Goal: Task Accomplishment & Management: Manage account settings

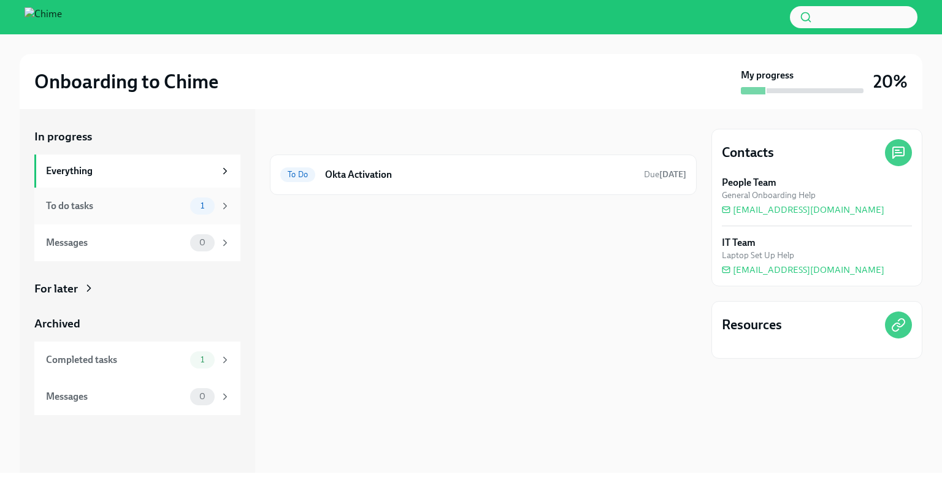
click at [172, 207] on div "To do tasks" at bounding box center [115, 205] width 139 height 13
click at [572, 176] on h6 "Okta Activation" at bounding box center [479, 174] width 309 height 13
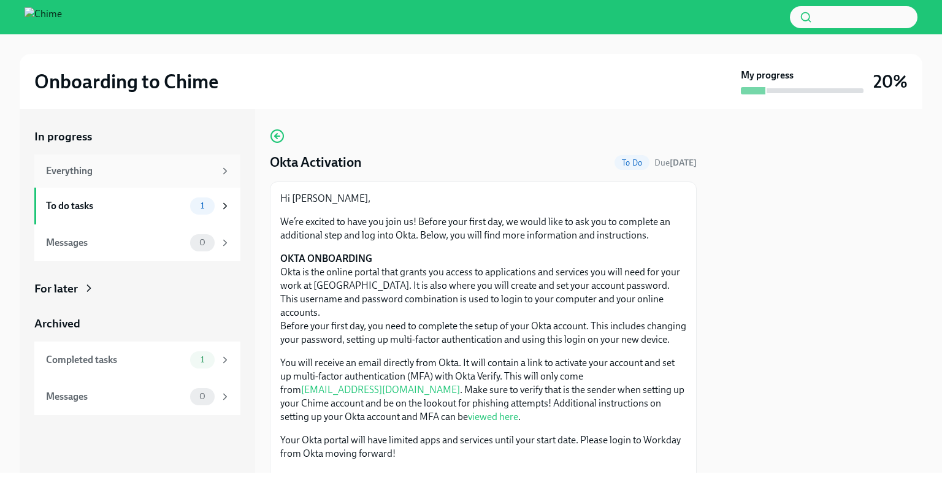
click at [143, 175] on div "Everything" at bounding box center [130, 170] width 169 height 13
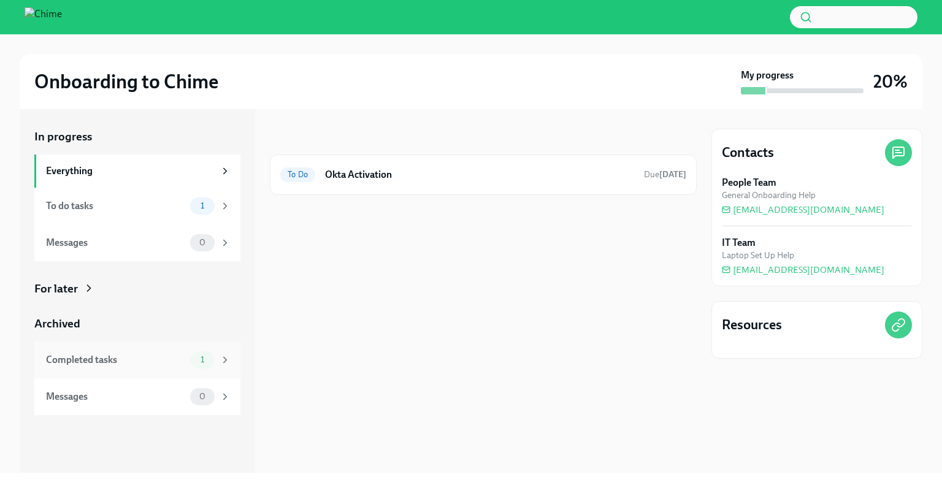
click at [147, 347] on div "Completed tasks 1" at bounding box center [137, 359] width 206 height 37
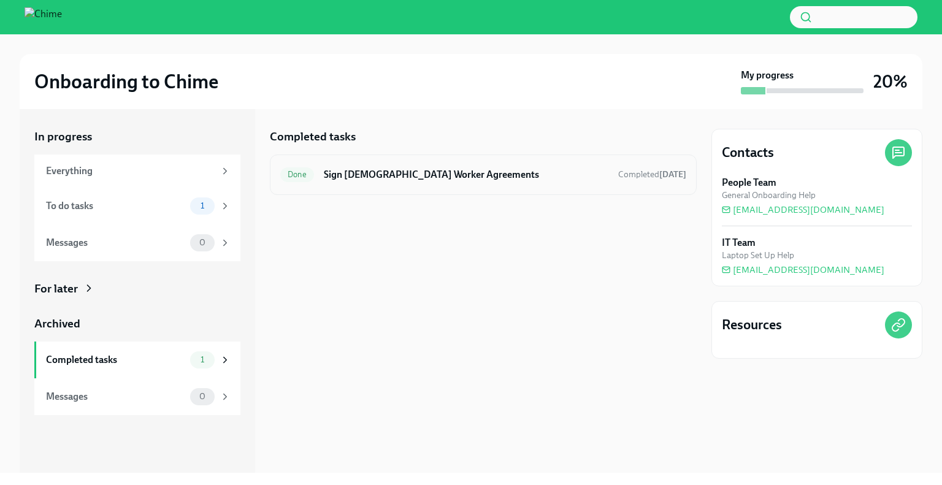
click at [476, 161] on div "Done Sign [DEMOGRAPHIC_DATA] Worker Agreements Completed [DATE]" at bounding box center [483, 174] width 427 height 40
click at [456, 183] on div "Done Sign [DEMOGRAPHIC_DATA] Worker Agreements Completed [DATE]" at bounding box center [483, 175] width 406 height 20
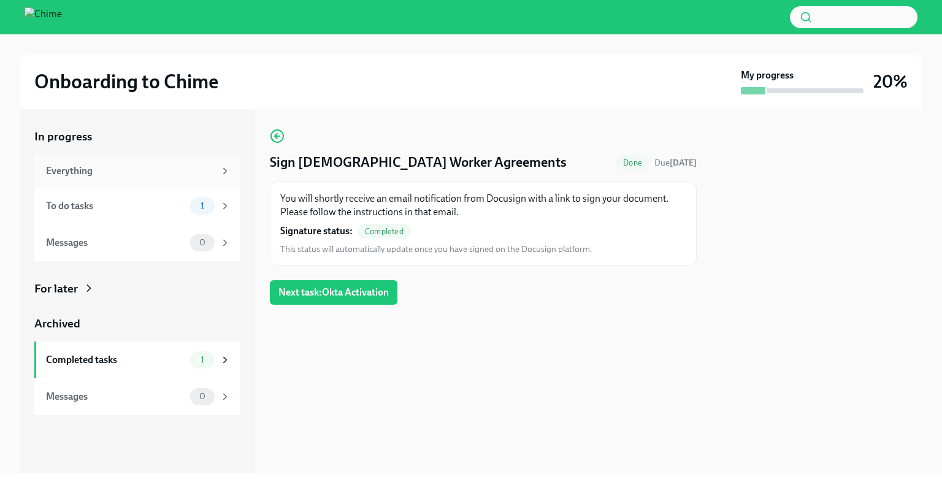
click at [159, 171] on div "Everything" at bounding box center [130, 170] width 169 height 13
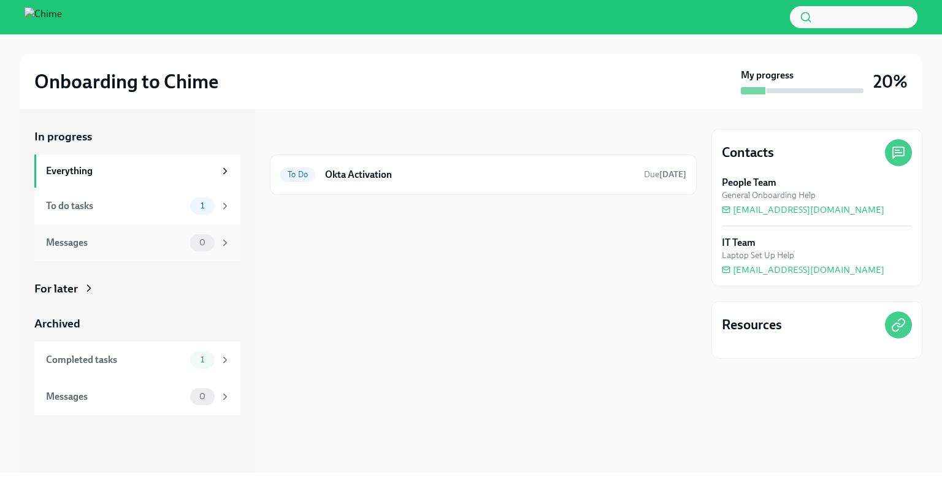
click at [149, 234] on div "Messages 0" at bounding box center [138, 242] width 185 height 17
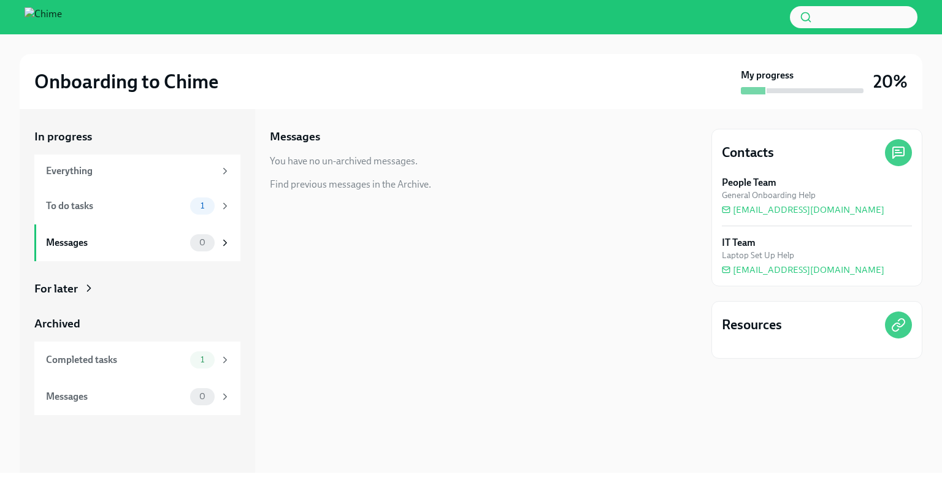
click at [88, 289] on icon at bounding box center [89, 288] width 3 height 6
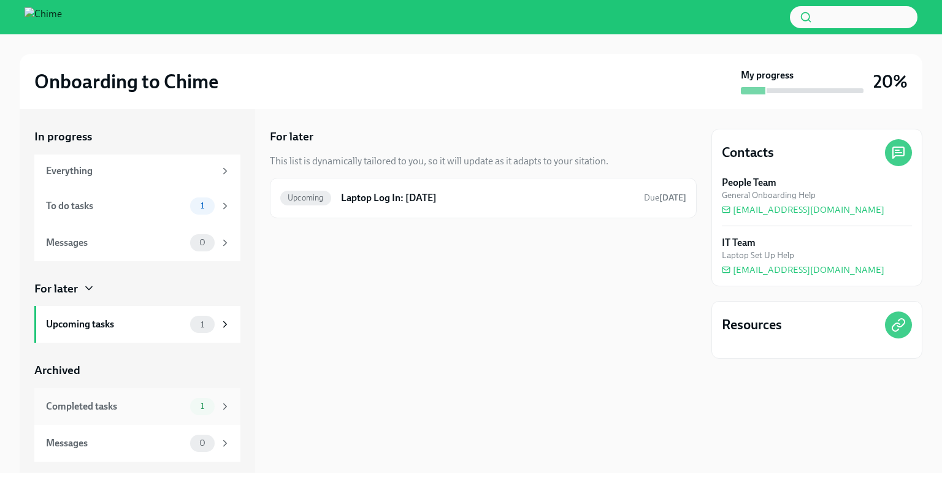
click at [124, 413] on div "Completed tasks" at bounding box center [115, 406] width 139 height 13
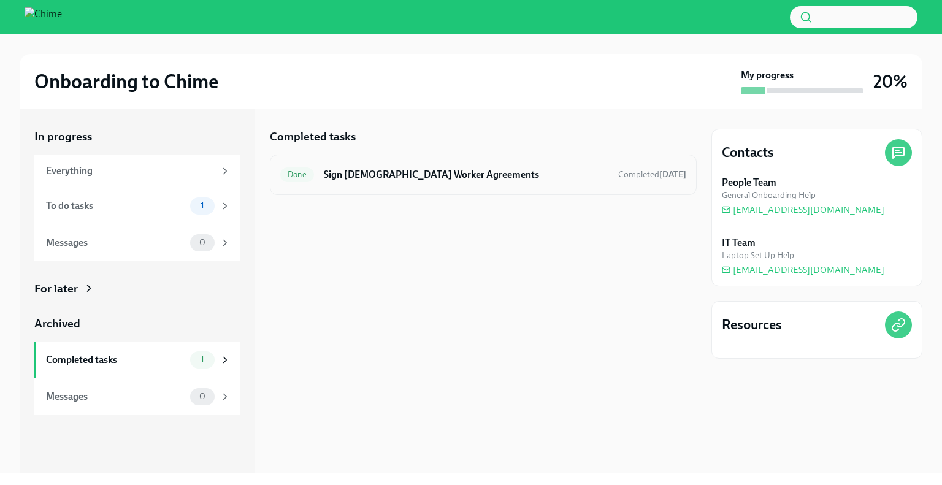
click at [452, 175] on h6 "Sign [DEMOGRAPHIC_DATA] Worker Agreements" at bounding box center [466, 174] width 284 height 13
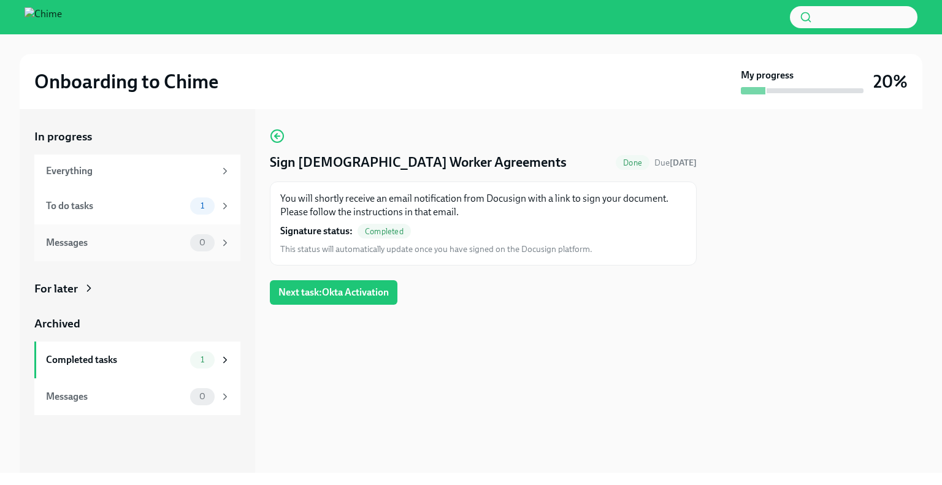
click at [158, 241] on div "Messages" at bounding box center [115, 242] width 139 height 13
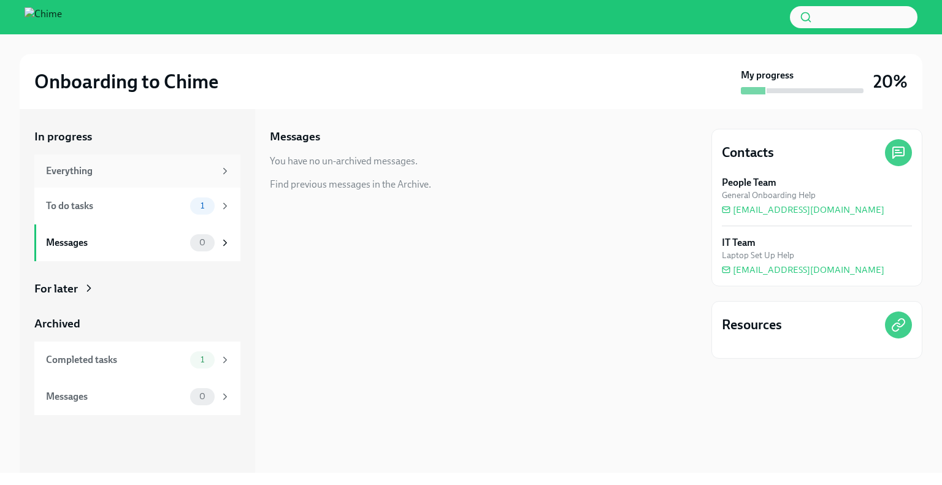
click at [89, 164] on div "Everything" at bounding box center [130, 170] width 169 height 13
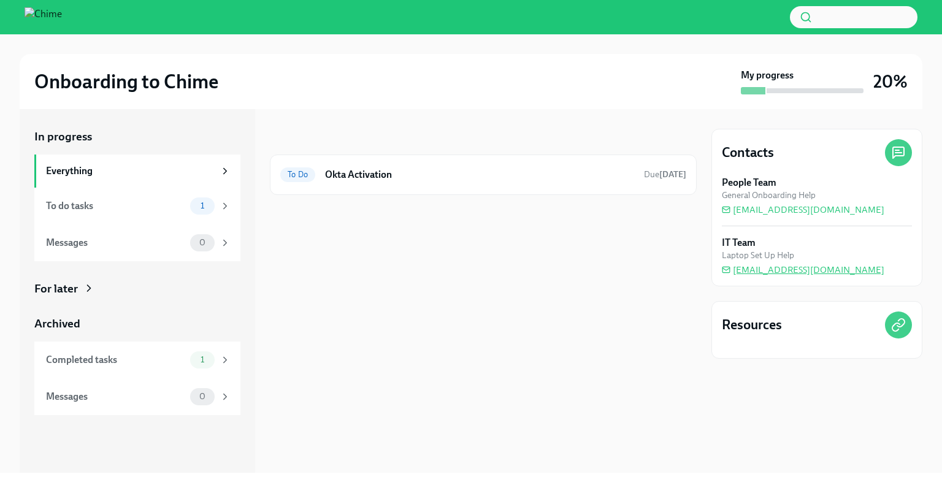
drag, startPoint x: 870, startPoint y: 273, endPoint x: 755, endPoint y: 267, distance: 115.4
click at [743, 270] on div "IT Team Laptop Set Up Help [EMAIL_ADDRESS][DOMAIN_NAME]" at bounding box center [816, 256] width 190 height 40
